Goal: Find contact information: Find contact information

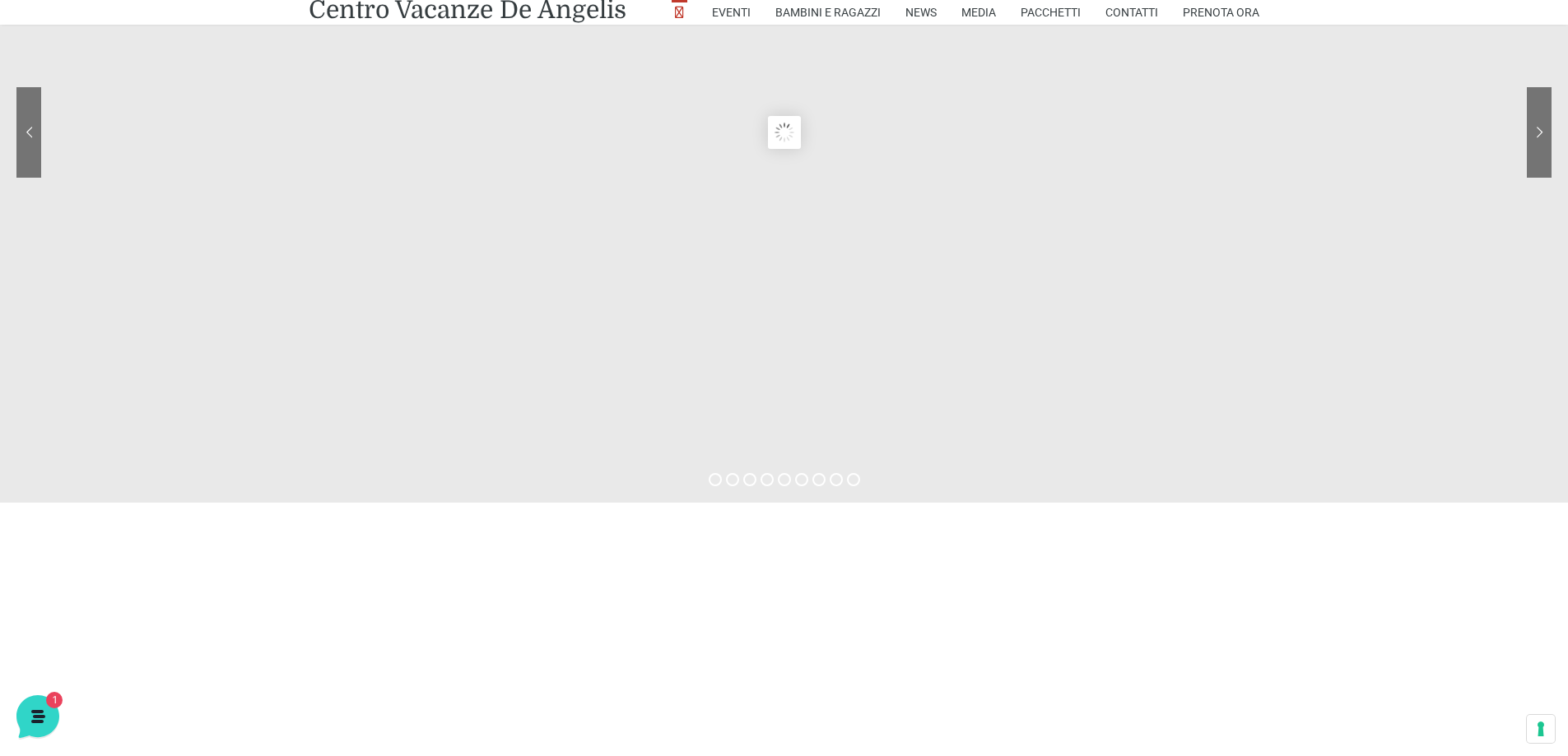
scroll to position [247, 0]
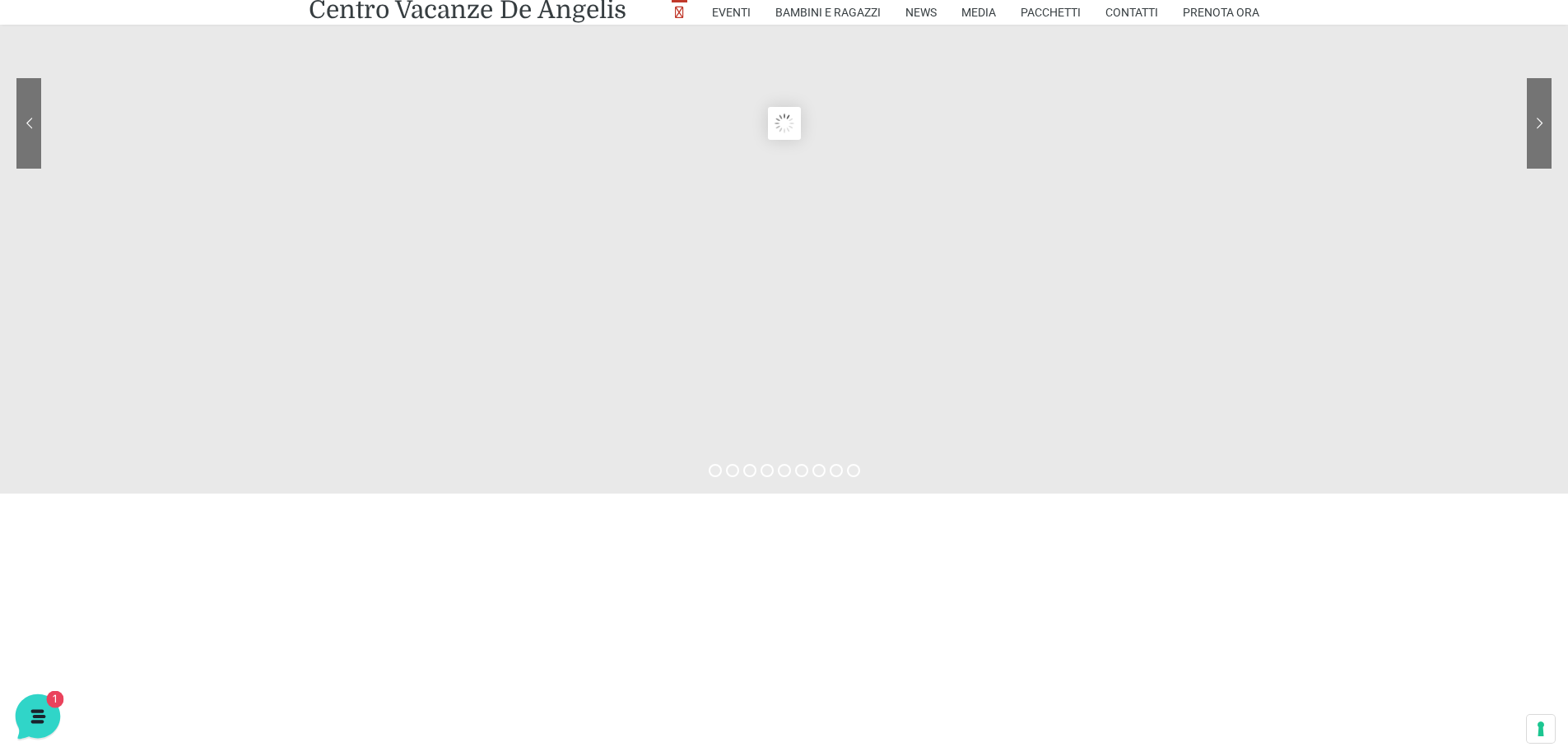
click at [18, 714] on icon at bounding box center [36, 714] width 42 height 42
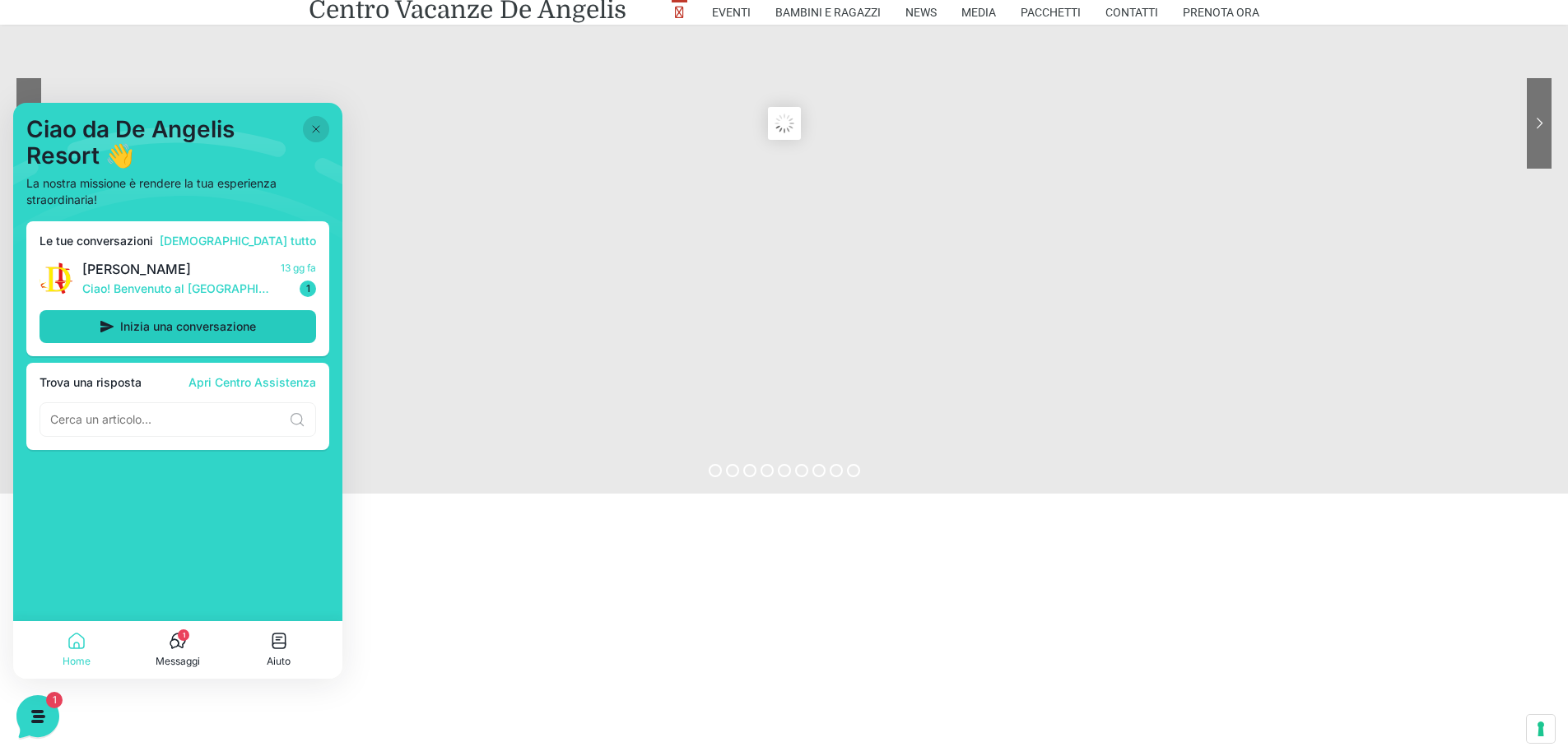
click at [132, 330] on span "Inizia una conversazione" at bounding box center [188, 327] width 136 height 14
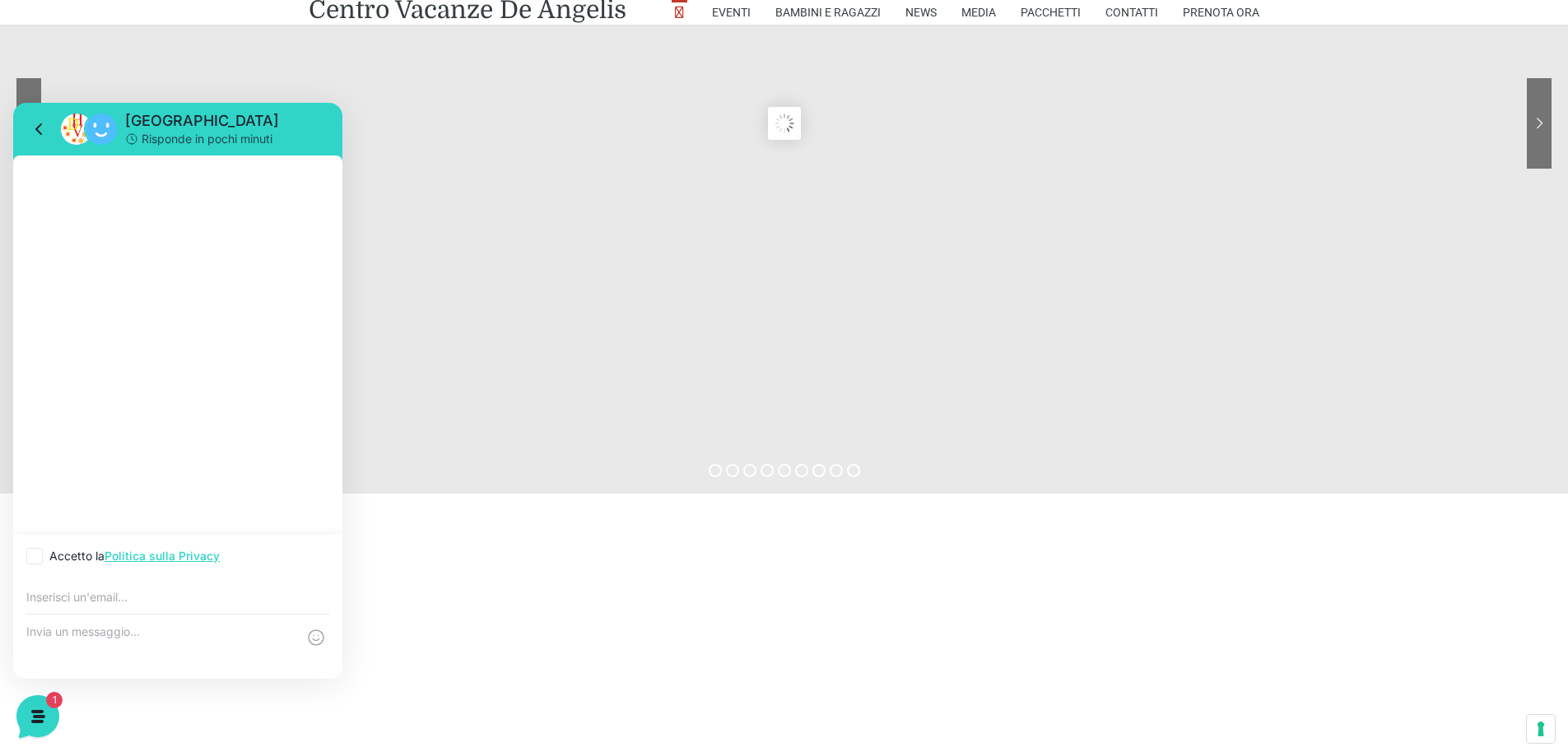
click at [151, 599] on input "email" at bounding box center [177, 598] width 303 height 14
click at [550, 375] on sr7-content at bounding box center [784, 123] width 1568 height 740
click at [41, 124] on icon at bounding box center [39, 129] width 20 height 19
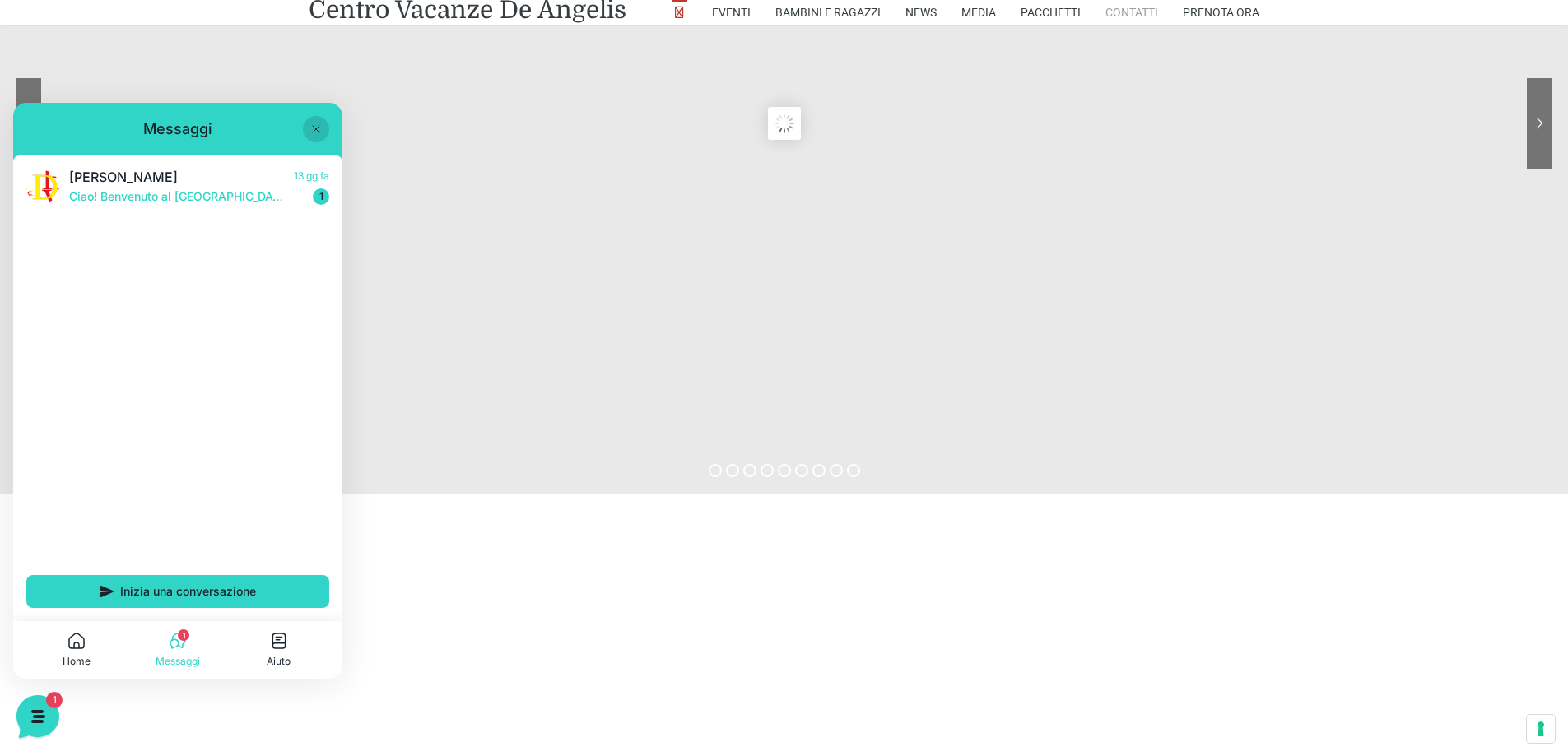
click at [1126, 14] on link "Contatti" at bounding box center [1131, 12] width 53 height 25
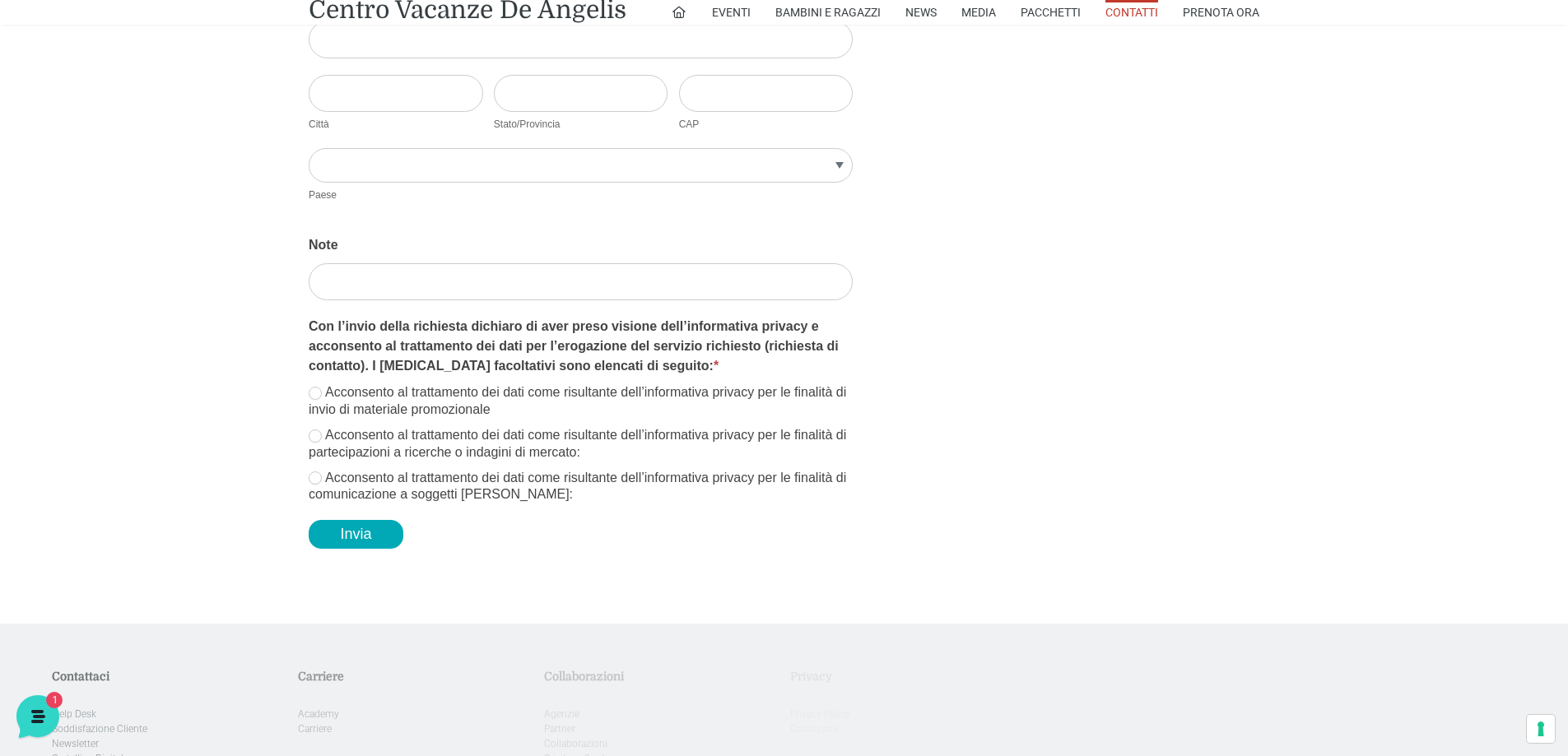
scroll to position [2854, 0]
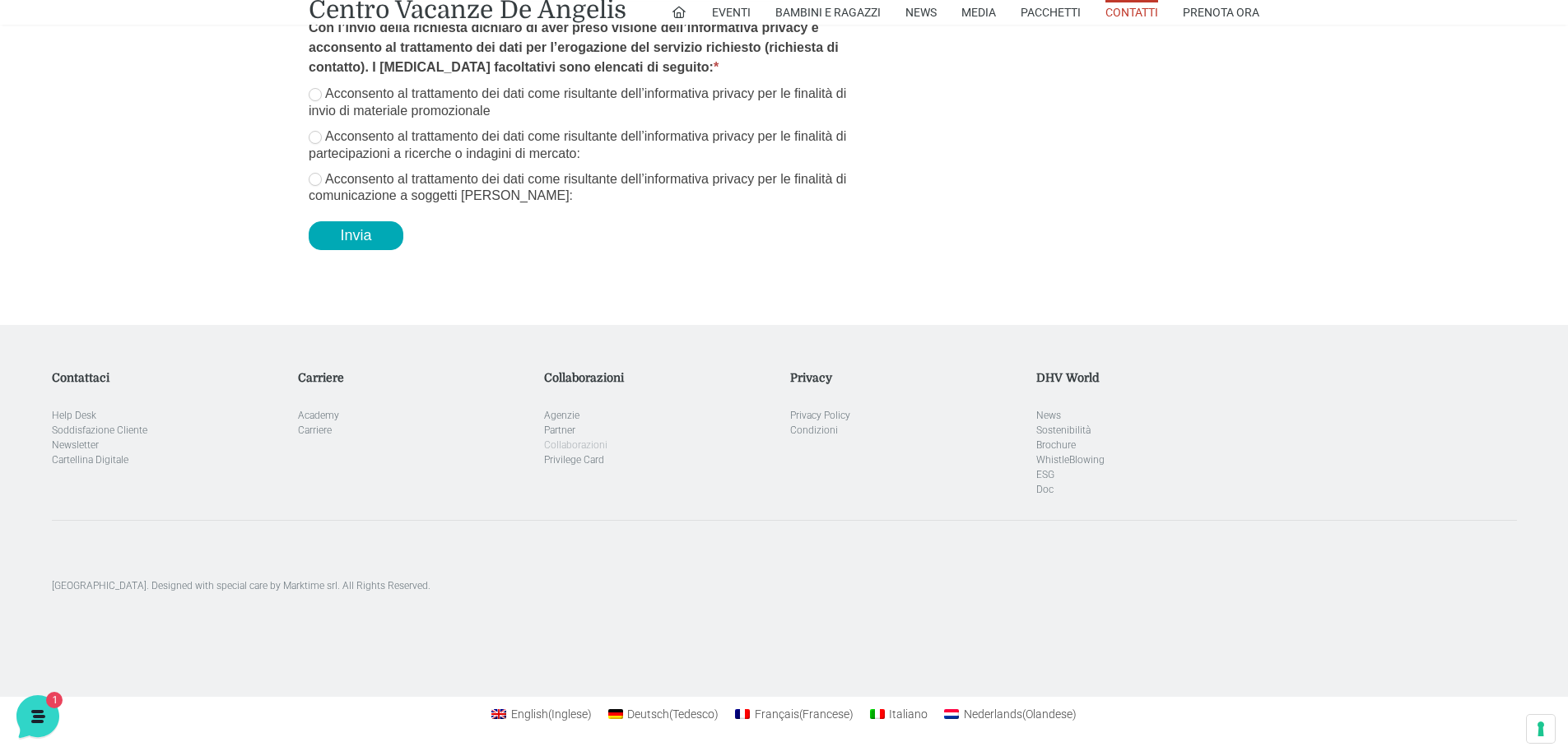
click at [585, 444] on link "Collaborazioni" at bounding box center [575, 445] width 64 height 12
click at [556, 416] on link "Agenzie" at bounding box center [561, 415] width 36 height 12
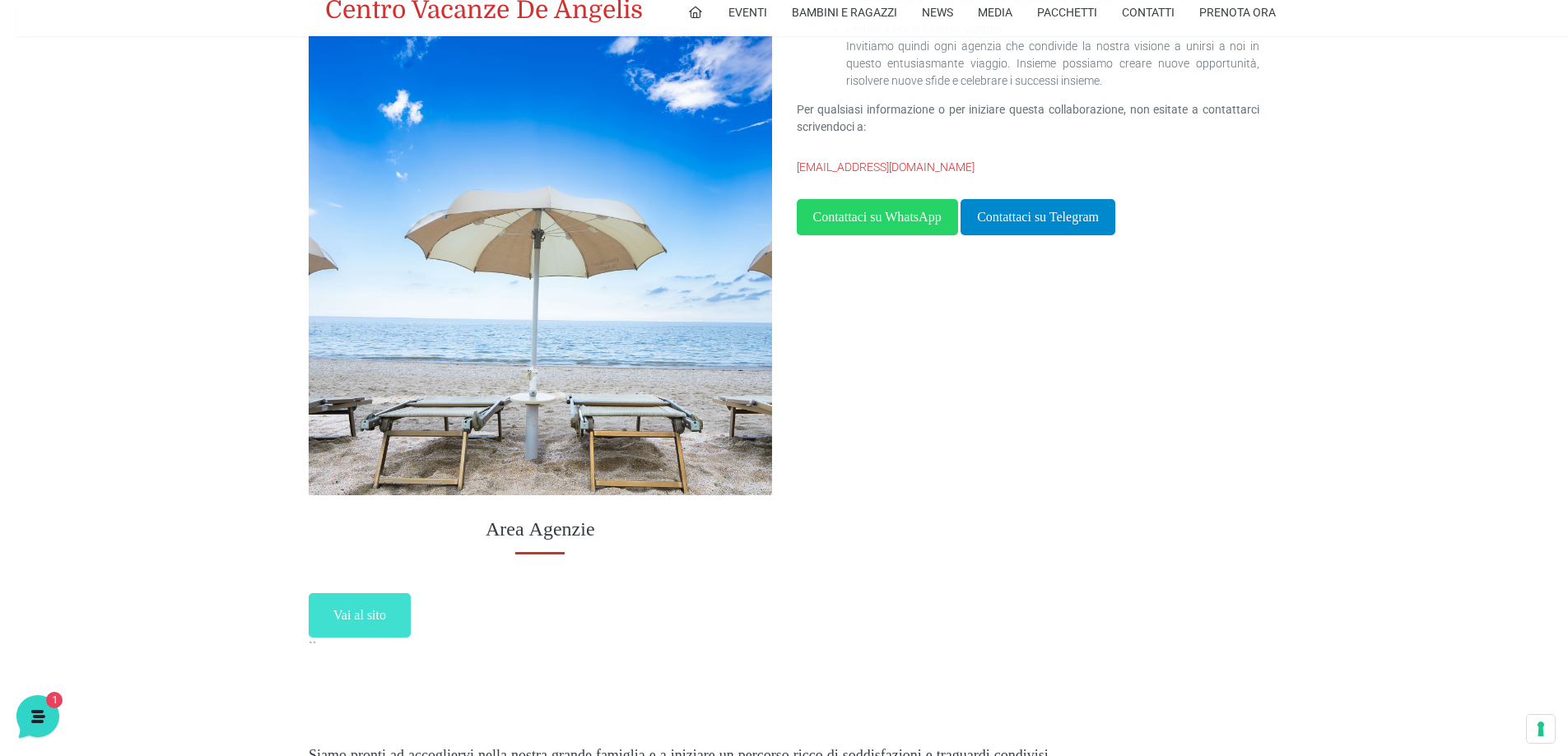
scroll to position [1645, 0]
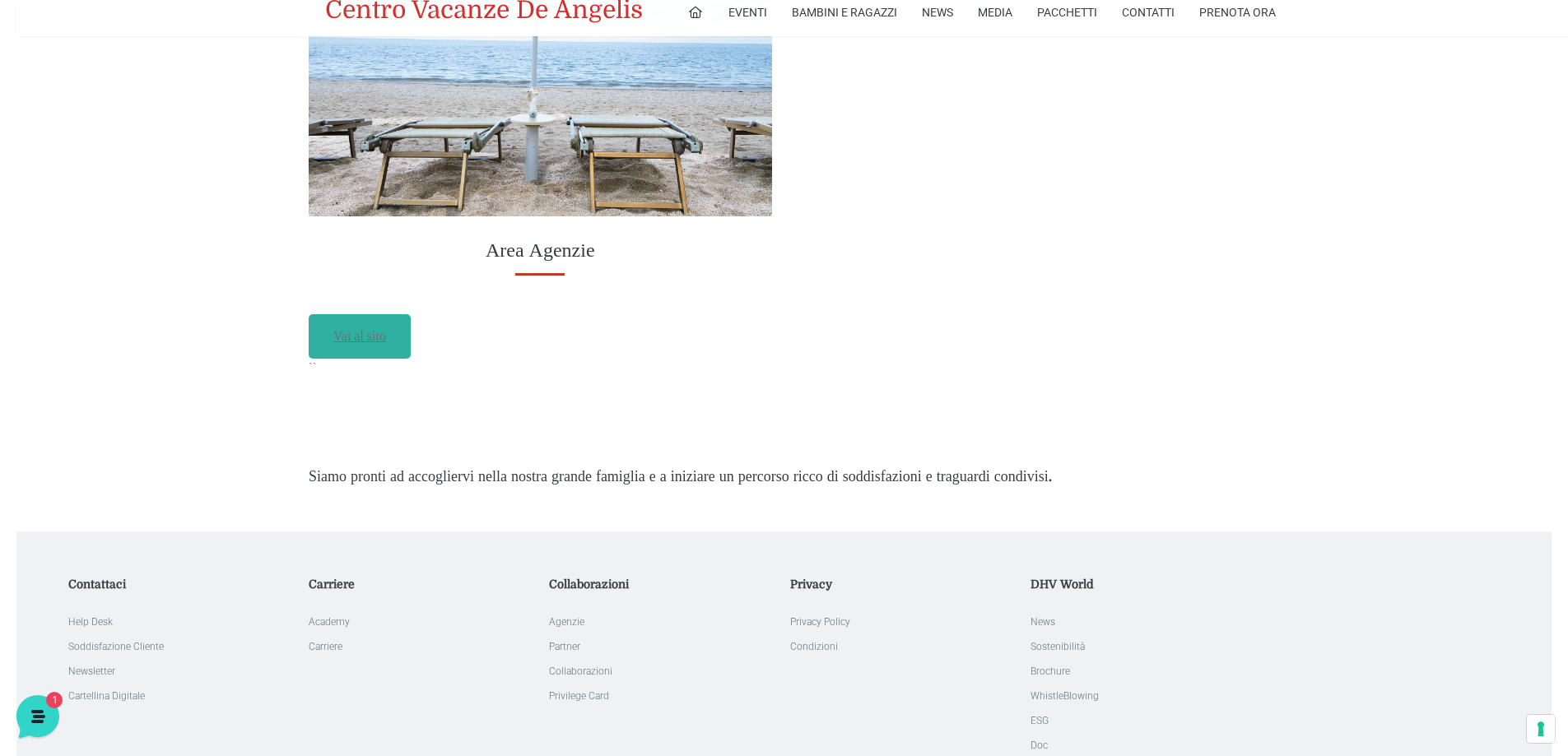
click at [364, 340] on link "Vai al sito" at bounding box center [360, 336] width 102 height 44
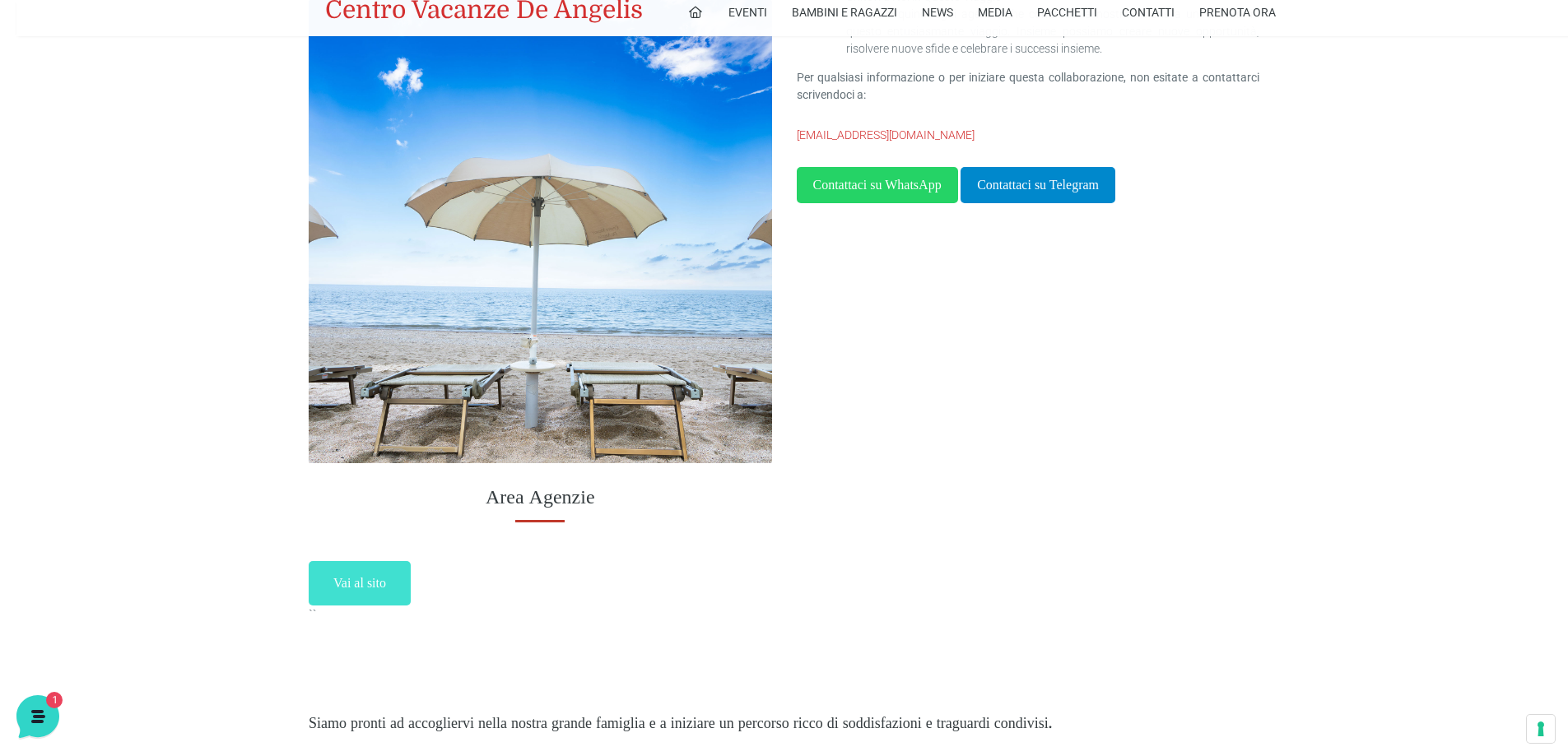
scroll to position [1234, 0]
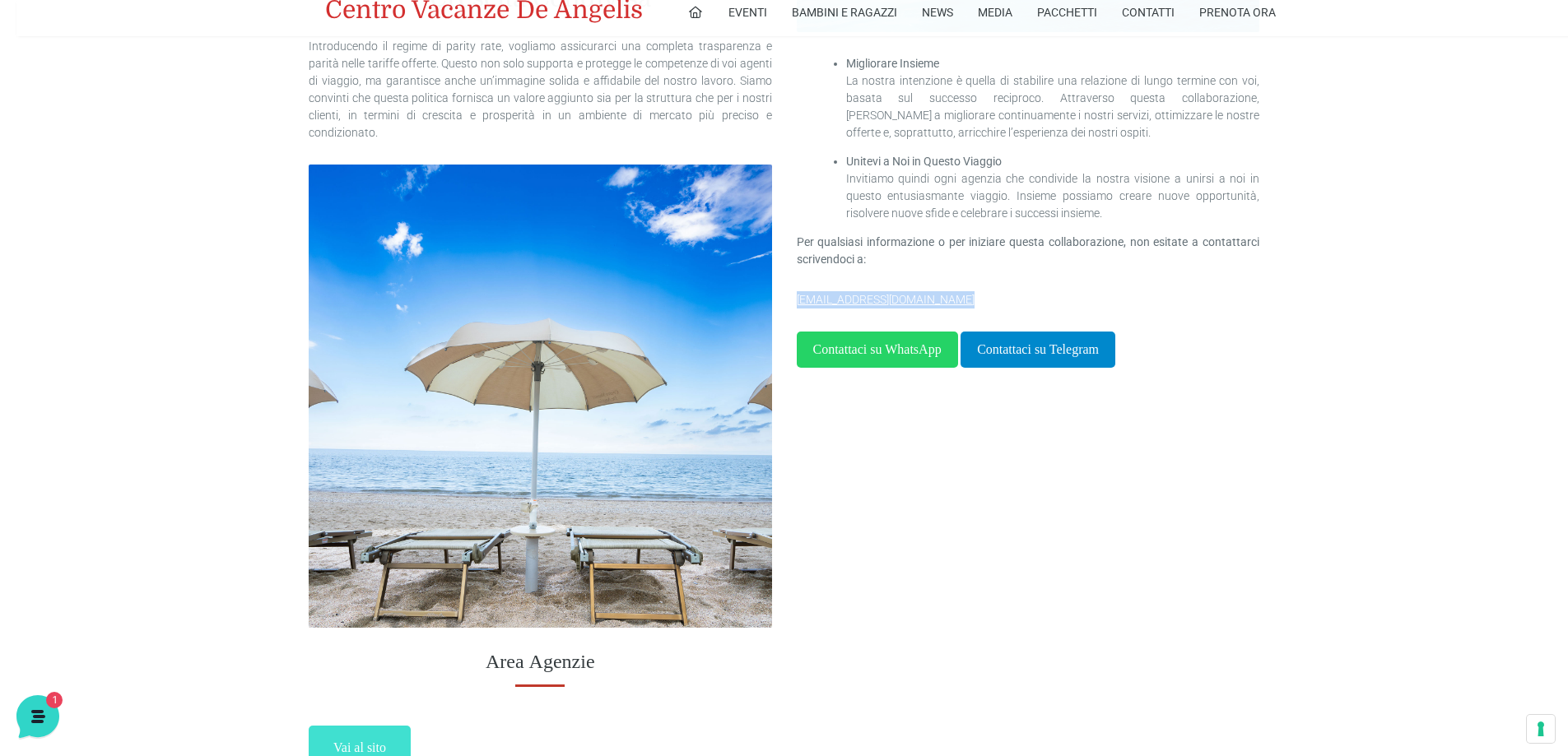
drag, startPoint x: 906, startPoint y: 300, endPoint x: 797, endPoint y: 303, distance: 109.0
click at [797, 303] on p "[EMAIL_ADDRESS][DOMAIN_NAME]" at bounding box center [1028, 300] width 463 height 17
copy link "[EMAIL_ADDRESS][DOMAIN_NAME]"
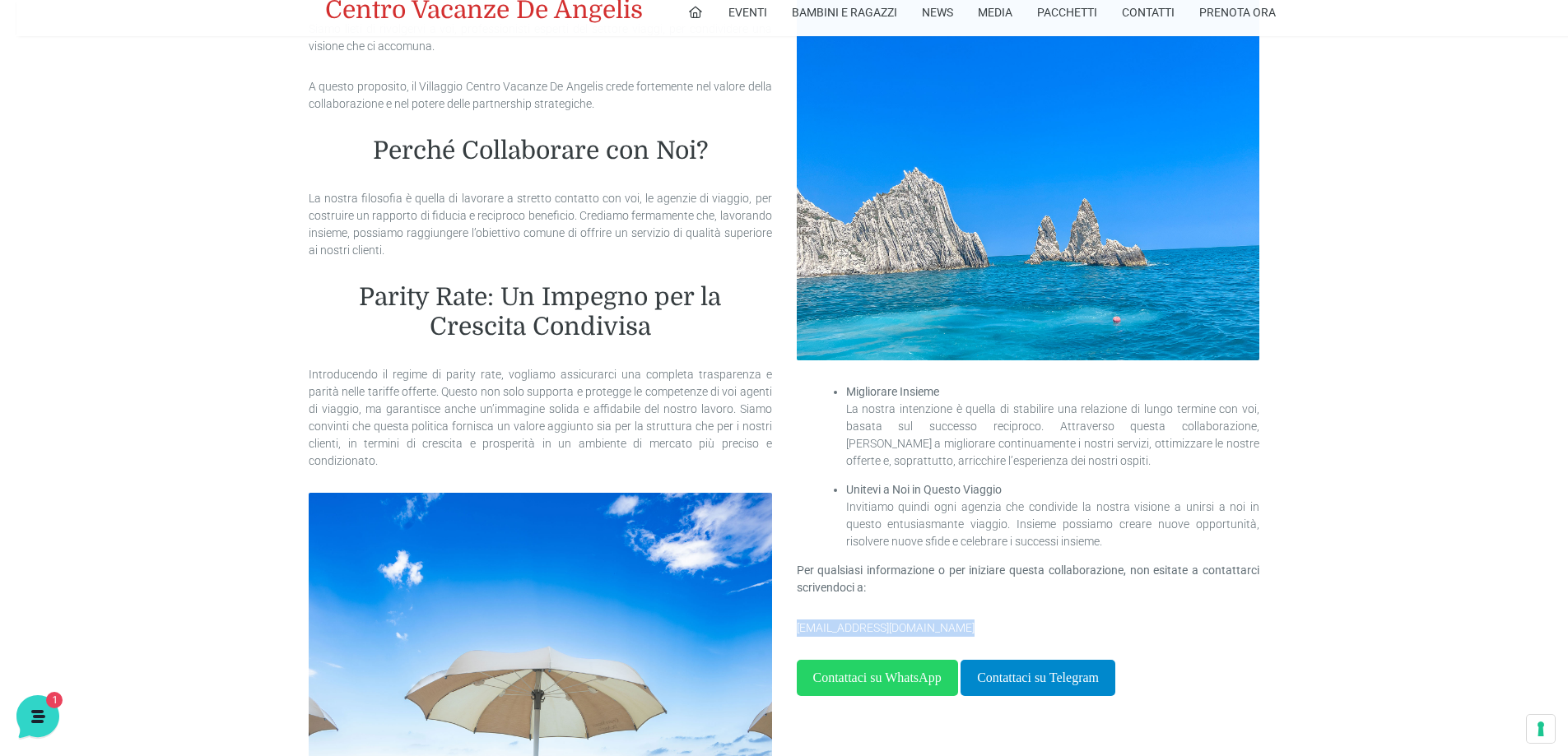
scroll to position [905, 0]
